Goal: Task Accomplishment & Management: Use online tool/utility

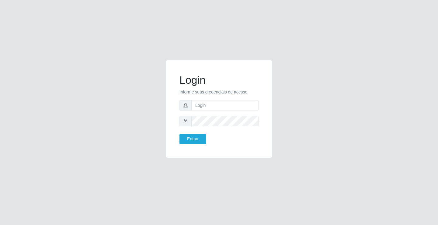
click at [6, 224] on div "Login Informe suas credenciais de acesso Entrar" at bounding box center [219, 112] width 438 height 225
click at [219, 107] on input "text" at bounding box center [224, 105] width 67 height 11
type input "zivaneide@ideal"
click at [179, 133] on button "Entrar" at bounding box center [192, 138] width 27 height 11
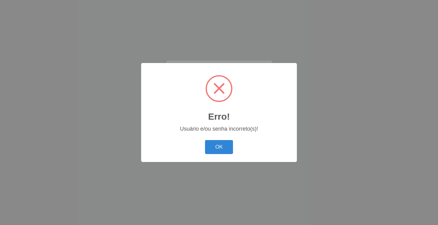
click at [199, 139] on div "OK Cancel" at bounding box center [218, 146] width 143 height 17
click at [223, 144] on button "OK" at bounding box center [219, 147] width 28 height 14
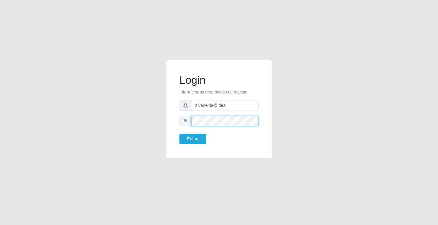
click at [179, 133] on button "Entrar" at bounding box center [192, 138] width 27 height 11
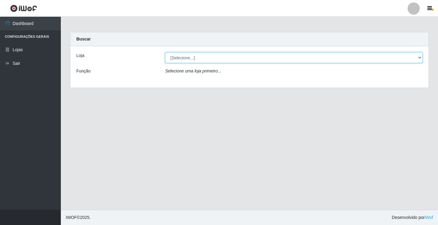
click at [420, 57] on select "[Selecione...] Ideal - Conceição" at bounding box center [293, 57] width 257 height 11
select select "231"
click at [165, 52] on select "[Selecione...] Ideal - Conceição" at bounding box center [293, 57] width 257 height 11
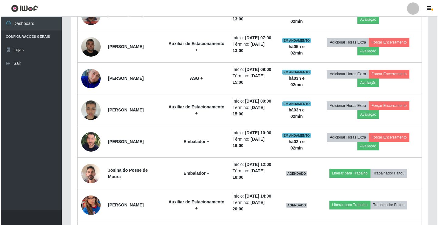
scroll to position [304, 0]
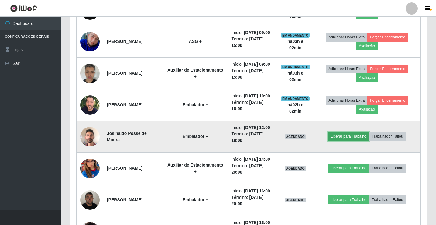
click at [359, 140] on button "Liberar para Trabalho" at bounding box center [348, 136] width 41 height 9
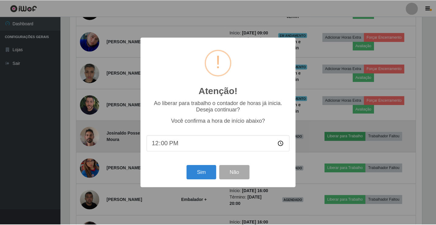
scroll to position [126, 353]
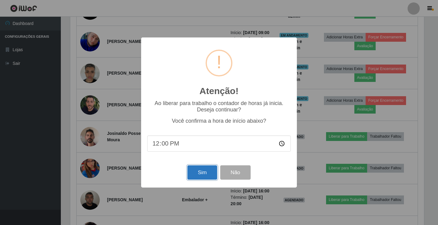
click at [194, 174] on button "Sim" at bounding box center [201, 172] width 29 height 14
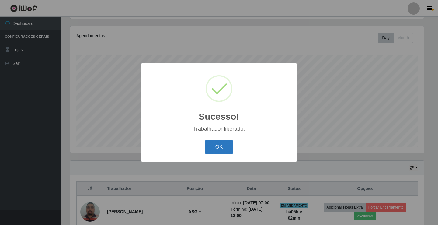
click at [224, 145] on button "OK" at bounding box center [219, 147] width 28 height 14
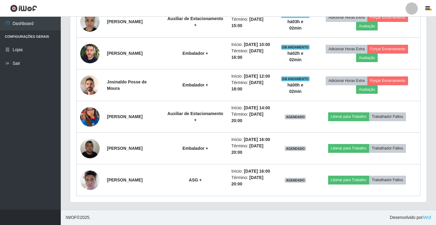
scroll to position [375, 0]
click at [29, 68] on link "Sair" at bounding box center [30, 64] width 61 height 14
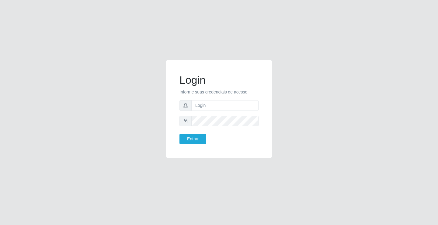
click at [331, 156] on div "Login Informe suas credenciais de acesso Entrar" at bounding box center [219, 112] width 346 height 105
click at [194, 106] on input "text" at bounding box center [224, 105] width 67 height 11
type input "[PERSON_NAME]"
click at [201, 136] on button "Entrar" at bounding box center [192, 138] width 27 height 11
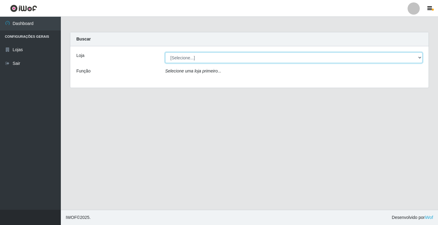
click at [197, 57] on select "[Selecione...] Ideal - Conceição" at bounding box center [293, 57] width 257 height 11
select select "231"
click at [165, 52] on select "[Selecione...] Ideal - Conceição" at bounding box center [293, 57] width 257 height 11
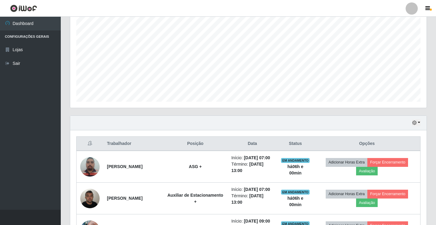
scroll to position [152, 0]
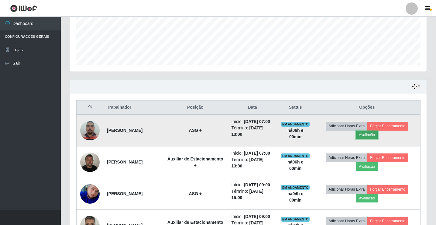
click at [370, 139] on button "Avaliação" at bounding box center [367, 134] width 22 height 9
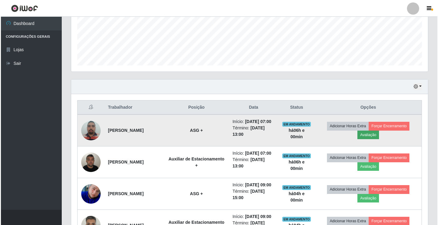
scroll to position [126, 353]
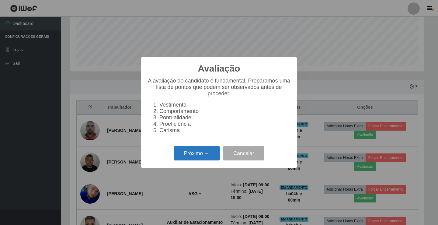
click at [197, 158] on button "Próximo →" at bounding box center [196, 153] width 46 height 14
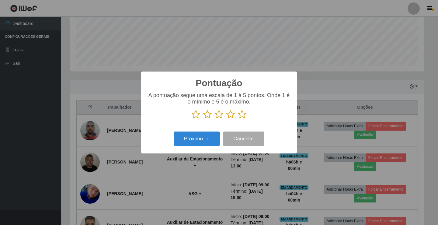
click at [243, 116] on icon at bounding box center [242, 114] width 9 height 9
click at [238, 119] on input "radio" at bounding box center [238, 119] width 0 height 0
click at [192, 135] on button "Próximo →" at bounding box center [196, 138] width 46 height 14
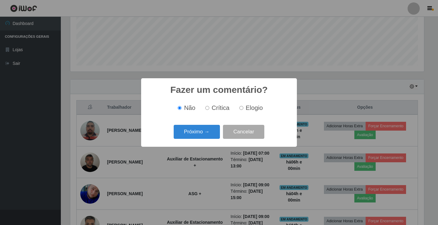
click at [192, 135] on button "Próximo →" at bounding box center [196, 132] width 46 height 14
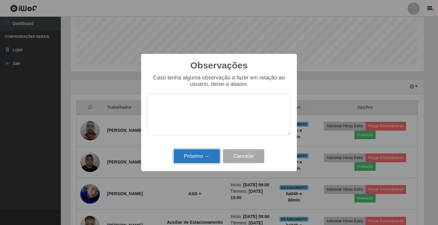
click at [189, 156] on button "Próximo →" at bounding box center [196, 156] width 46 height 14
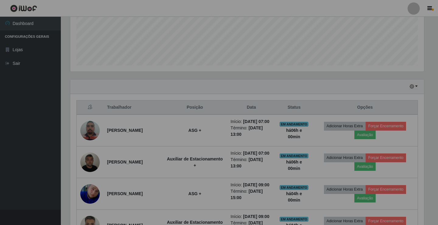
scroll to position [126, 356]
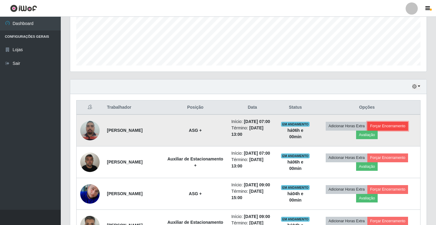
click at [377, 130] on button "Forçar Encerramento" at bounding box center [387, 126] width 41 height 9
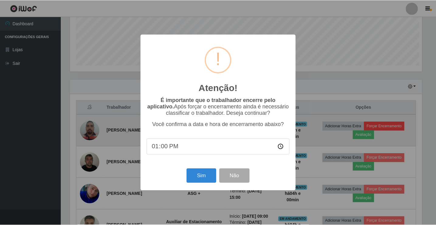
scroll to position [126, 353]
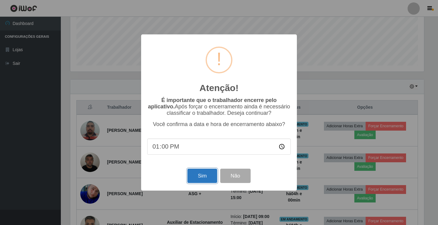
click at [197, 178] on button "Sim" at bounding box center [201, 175] width 29 height 14
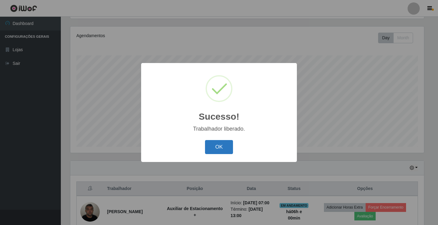
click at [214, 149] on button "OK" at bounding box center [219, 147] width 28 height 14
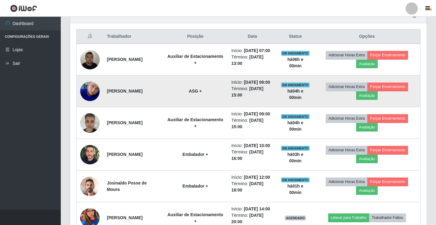
scroll to position [192, 0]
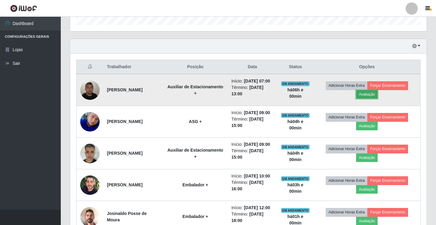
click at [375, 97] on button "Avaliação" at bounding box center [367, 94] width 22 height 9
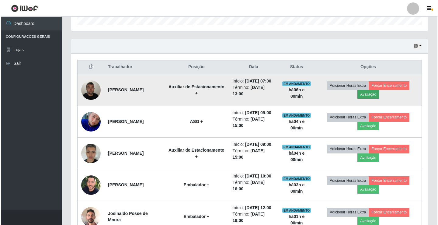
scroll to position [126, 353]
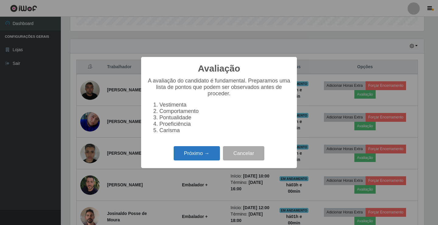
click at [191, 160] on button "Próximo →" at bounding box center [196, 153] width 46 height 14
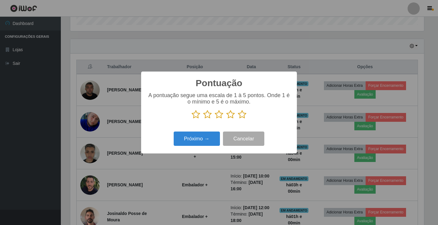
scroll to position [303714, 303486]
click at [241, 116] on icon at bounding box center [242, 114] width 9 height 9
click at [238, 119] on input "radio" at bounding box center [238, 119] width 0 height 0
click at [193, 138] on button "Próximo →" at bounding box center [196, 138] width 46 height 14
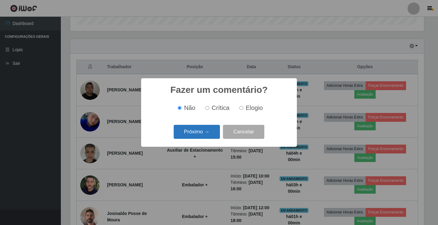
click at [195, 134] on button "Próximo →" at bounding box center [196, 132] width 46 height 14
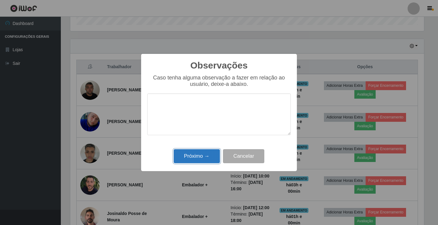
click at [195, 152] on button "Próximo →" at bounding box center [196, 156] width 46 height 14
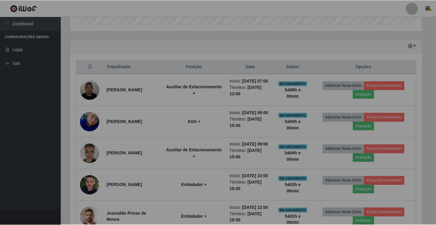
scroll to position [126, 356]
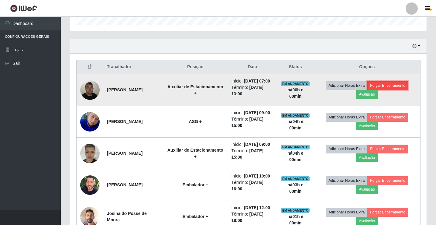
click at [388, 88] on button "Forçar Encerramento" at bounding box center [387, 85] width 41 height 9
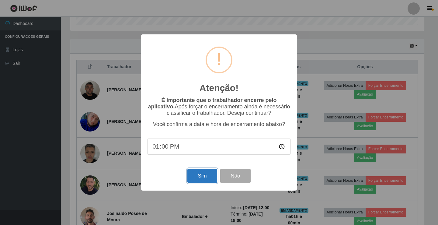
click at [202, 180] on button "Sim" at bounding box center [201, 175] width 29 height 14
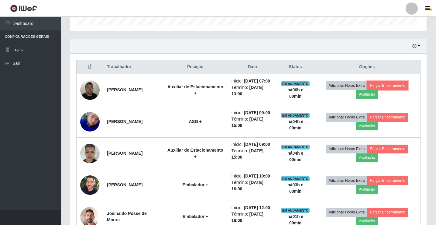
scroll to position [0, 0]
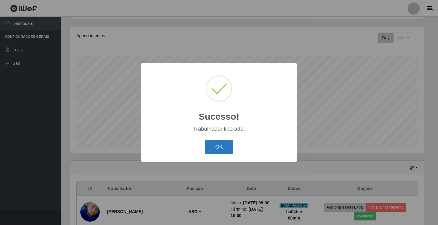
click at [212, 150] on button "OK" at bounding box center [219, 147] width 28 height 14
